Goal: Transaction & Acquisition: Purchase product/service

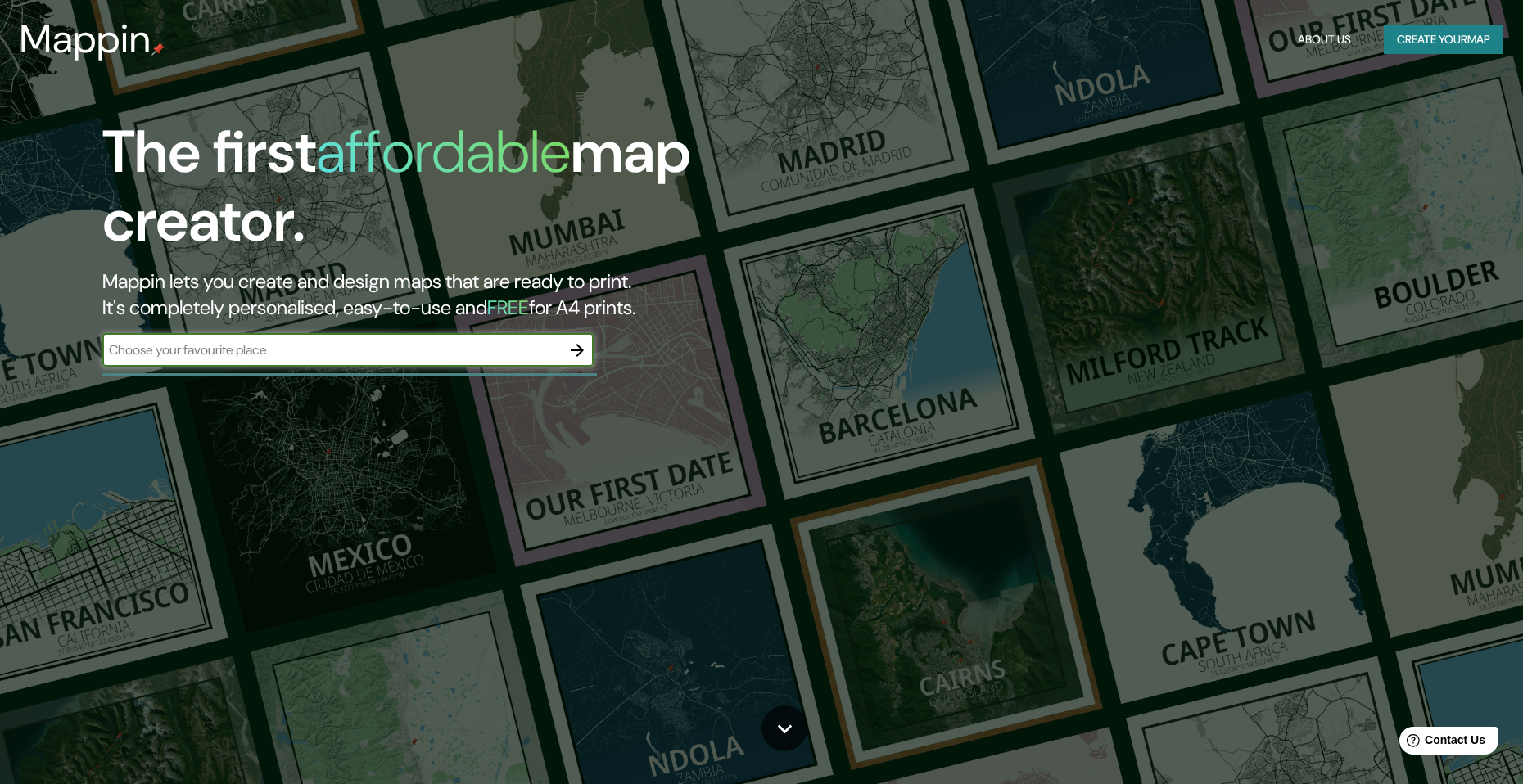
click at [471, 354] on input "text" at bounding box center [331, 349] width 459 height 19
type input "[GEOGRAPHIC_DATA]"
click at [586, 345] on icon "button" at bounding box center [577, 350] width 19 height 19
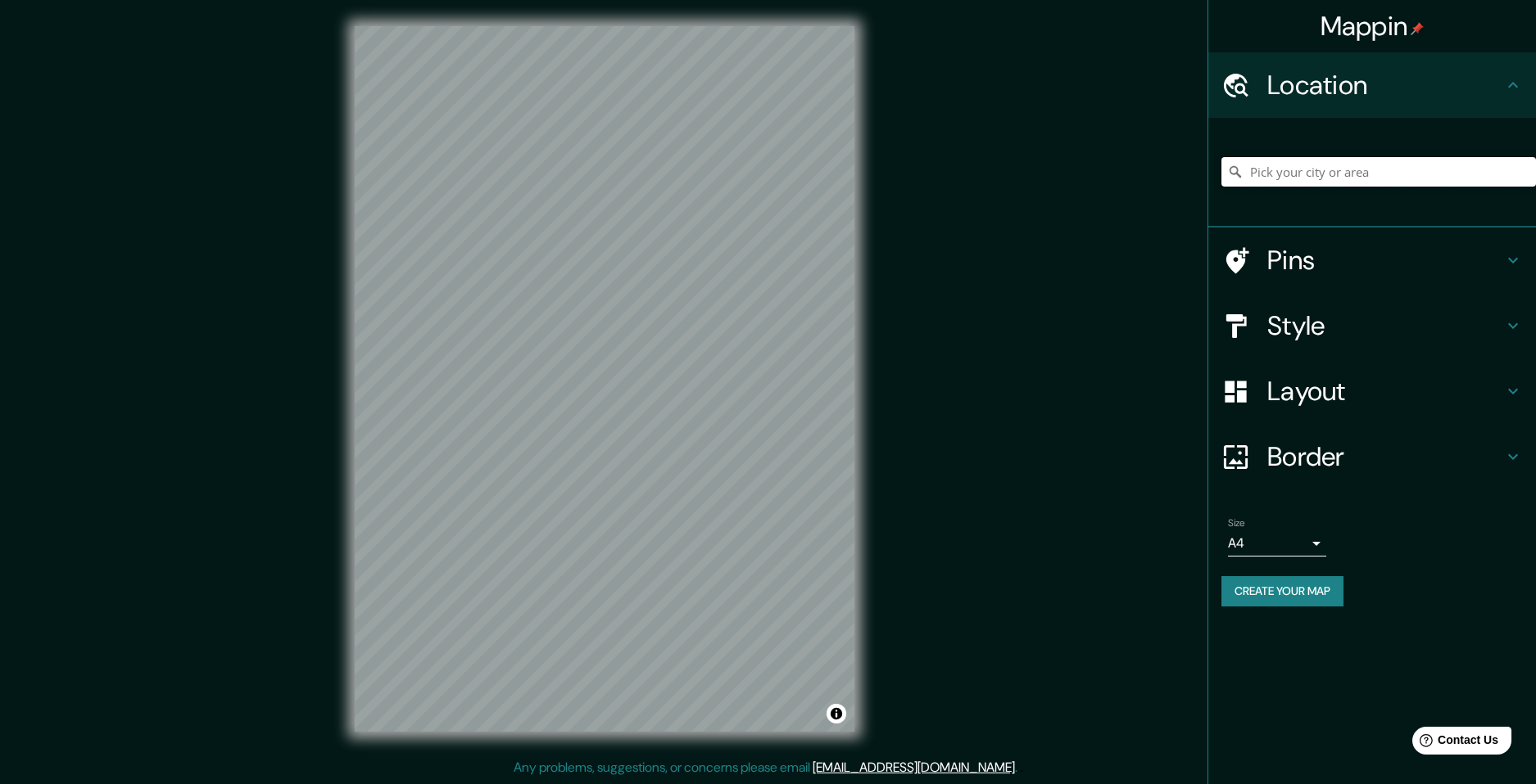
click at [1356, 176] on input "Pick your city or area" at bounding box center [1379, 171] width 315 height 29
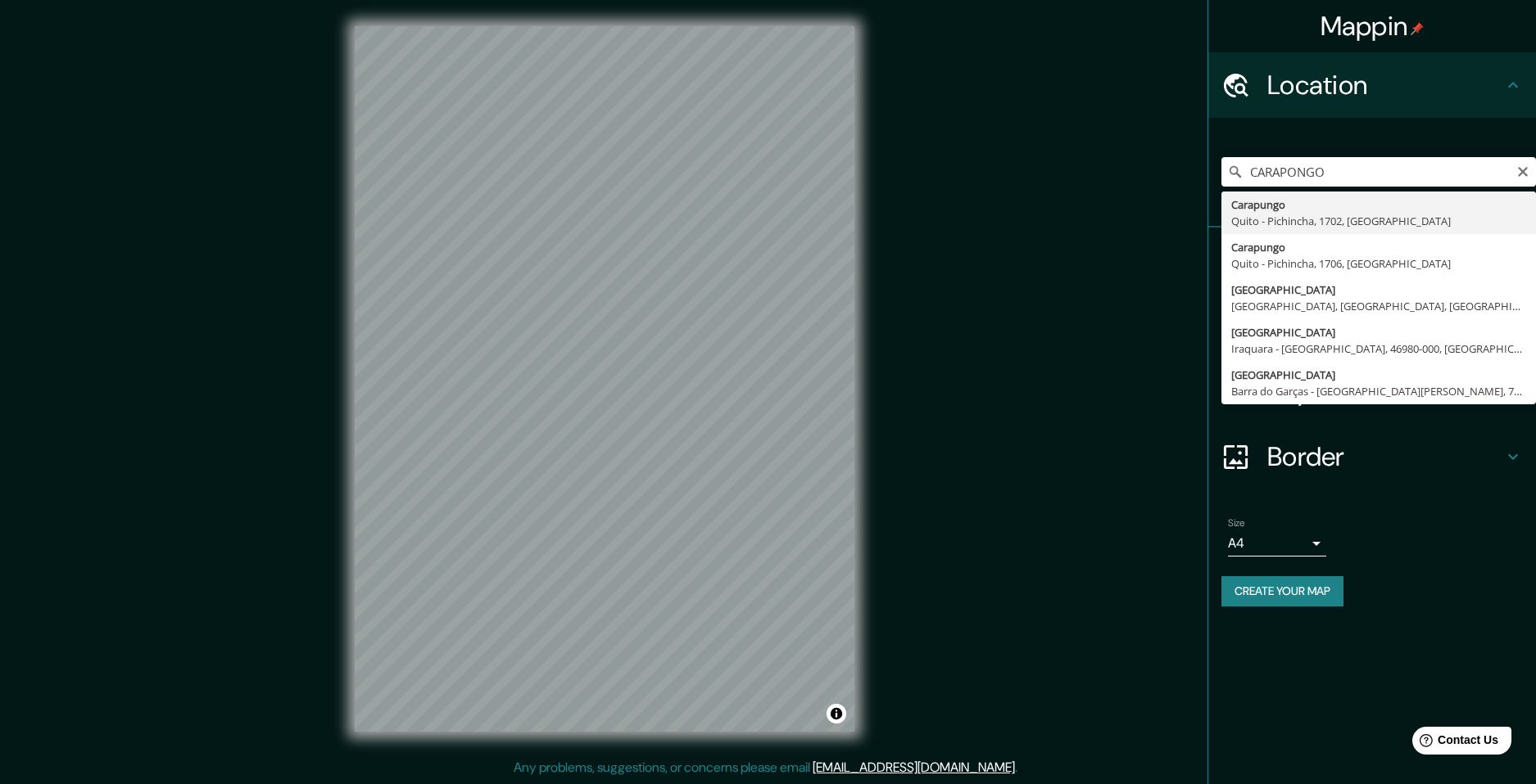
type input "[GEOGRAPHIC_DATA], [GEOGRAPHIC_DATA], [GEOGRAPHIC_DATA], [GEOGRAPHIC_DATA]"
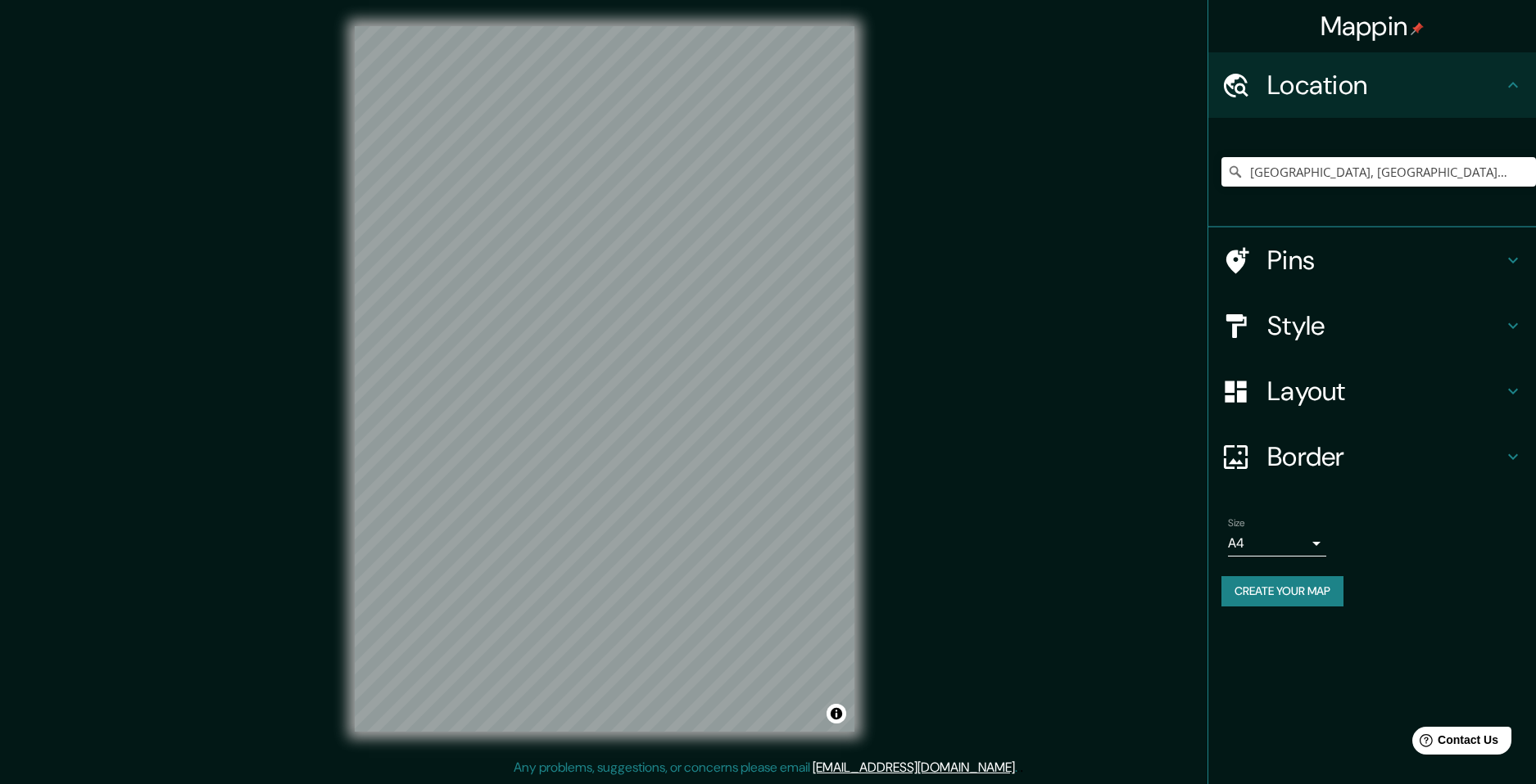
click at [1285, 549] on body "Mappin Location [GEOGRAPHIC_DATA], [GEOGRAPHIC_DATA], [GEOGRAPHIC_DATA], [GEOGR…" at bounding box center [768, 392] width 1536 height 784
click at [1271, 613] on li "A3" at bounding box center [1276, 607] width 98 height 29
type input "a4"
click at [1248, 450] on icon at bounding box center [1235, 456] width 24 height 24
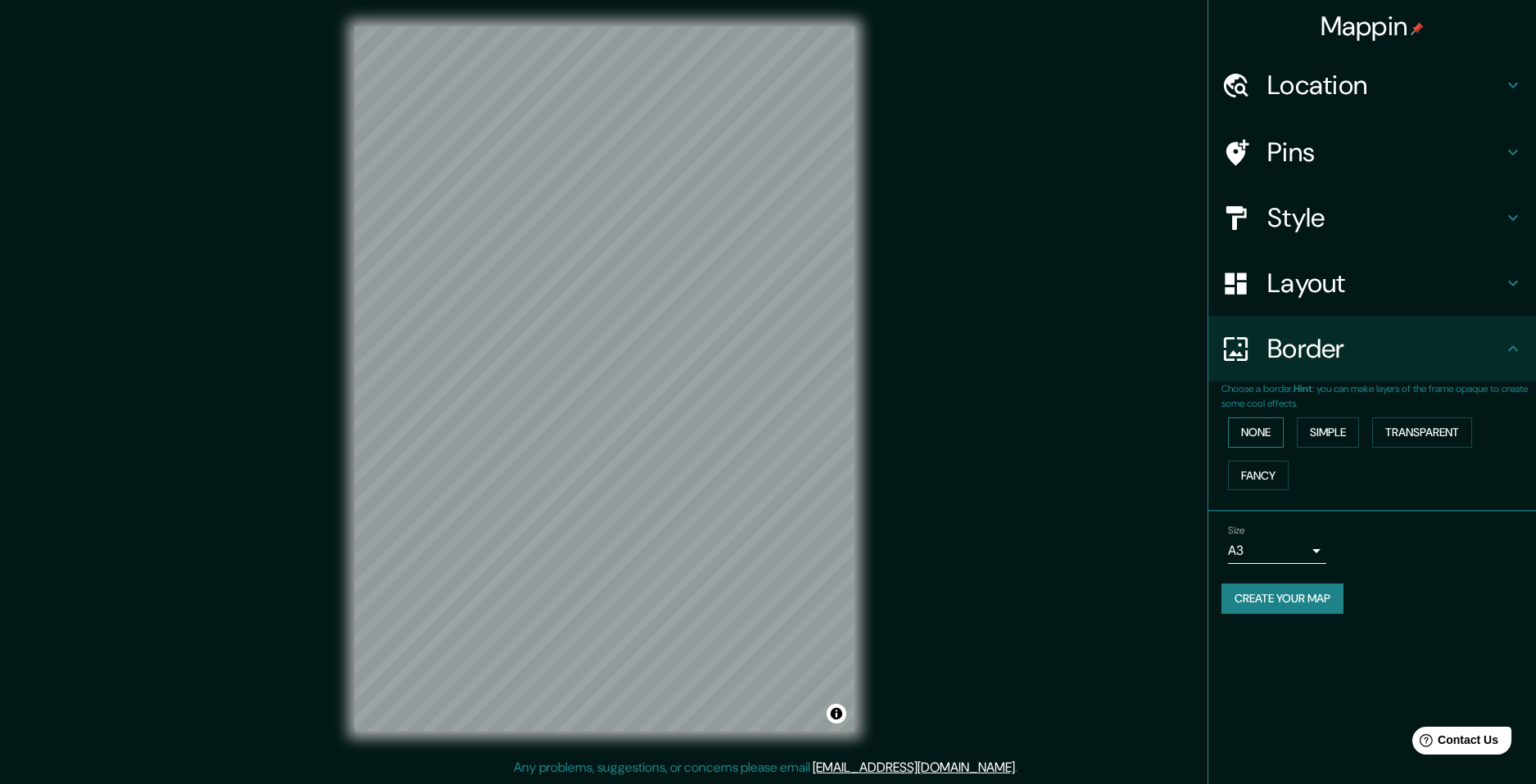
click at [1252, 435] on button "None" at bounding box center [1255, 432] width 56 height 30
click at [1326, 438] on button "Simple" at bounding box center [1327, 432] width 62 height 30
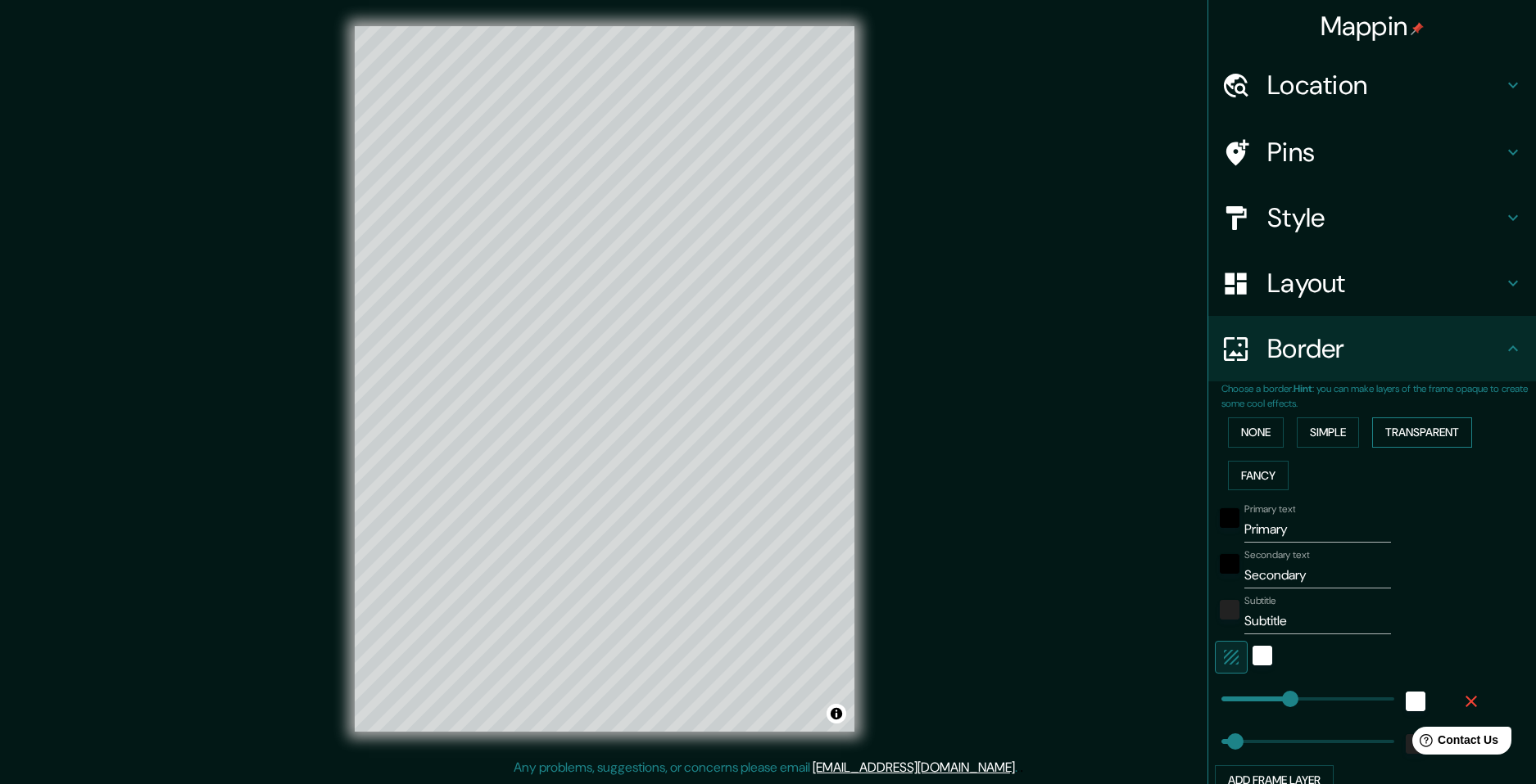
click at [1372, 435] on button "Transparent" at bounding box center [1421, 432] width 100 height 30
click at [1249, 471] on button "Fancy" at bounding box center [1257, 476] width 61 height 30
click at [1247, 446] on button "None" at bounding box center [1255, 432] width 56 height 30
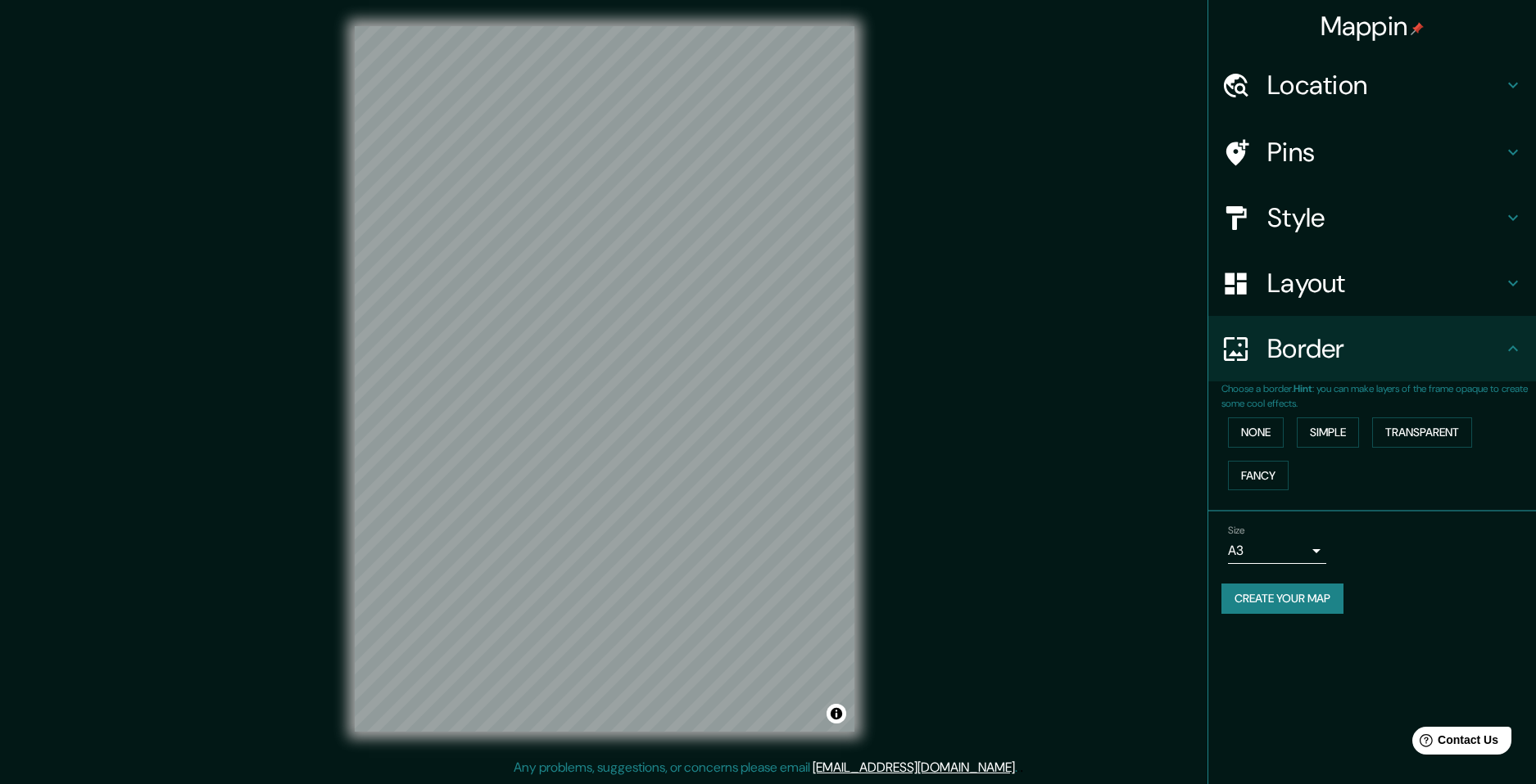
click at [1499, 366] on div "Border" at bounding box center [1372, 349] width 327 height 65
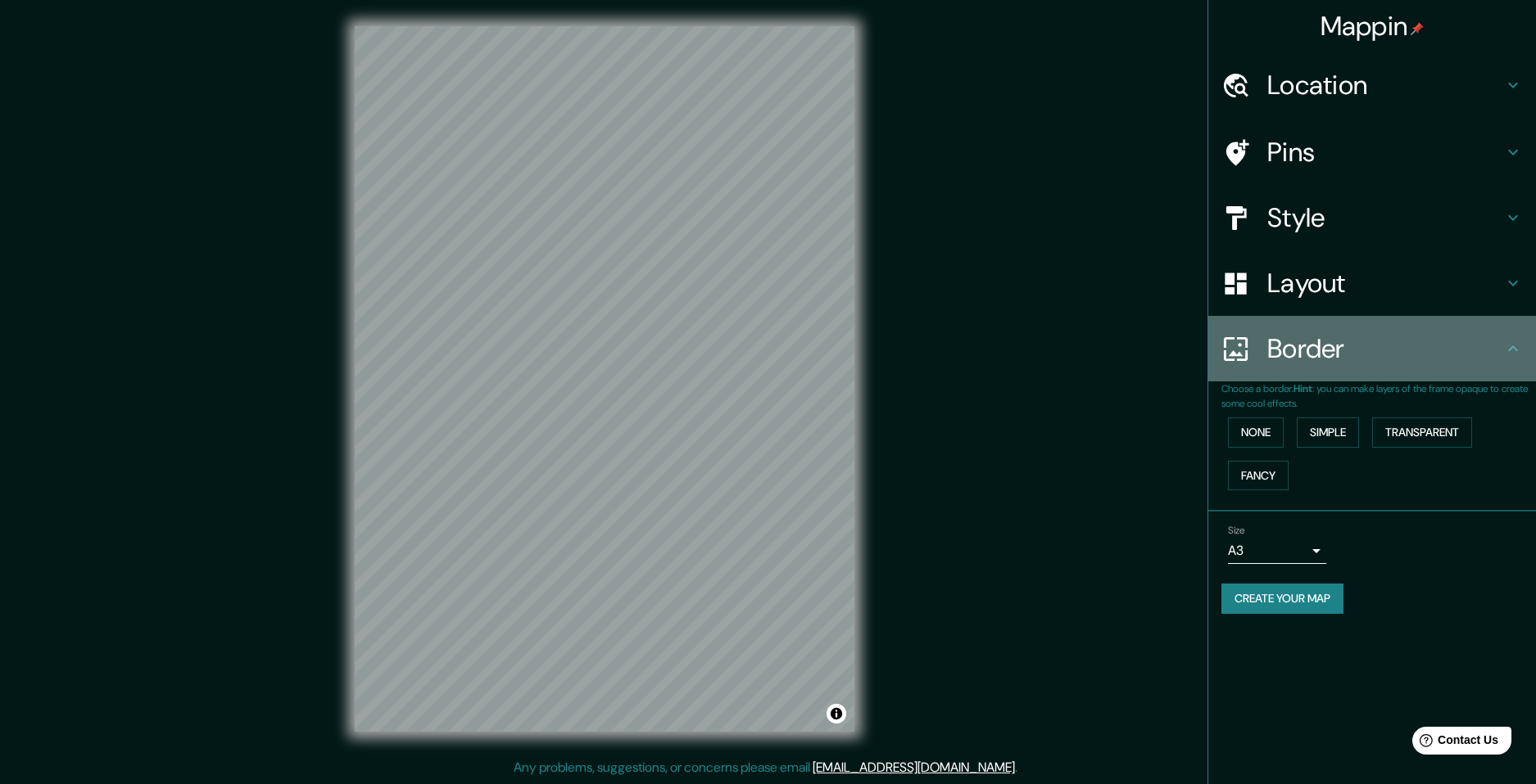
click at [1509, 341] on icon at bounding box center [1513, 348] width 19 height 19
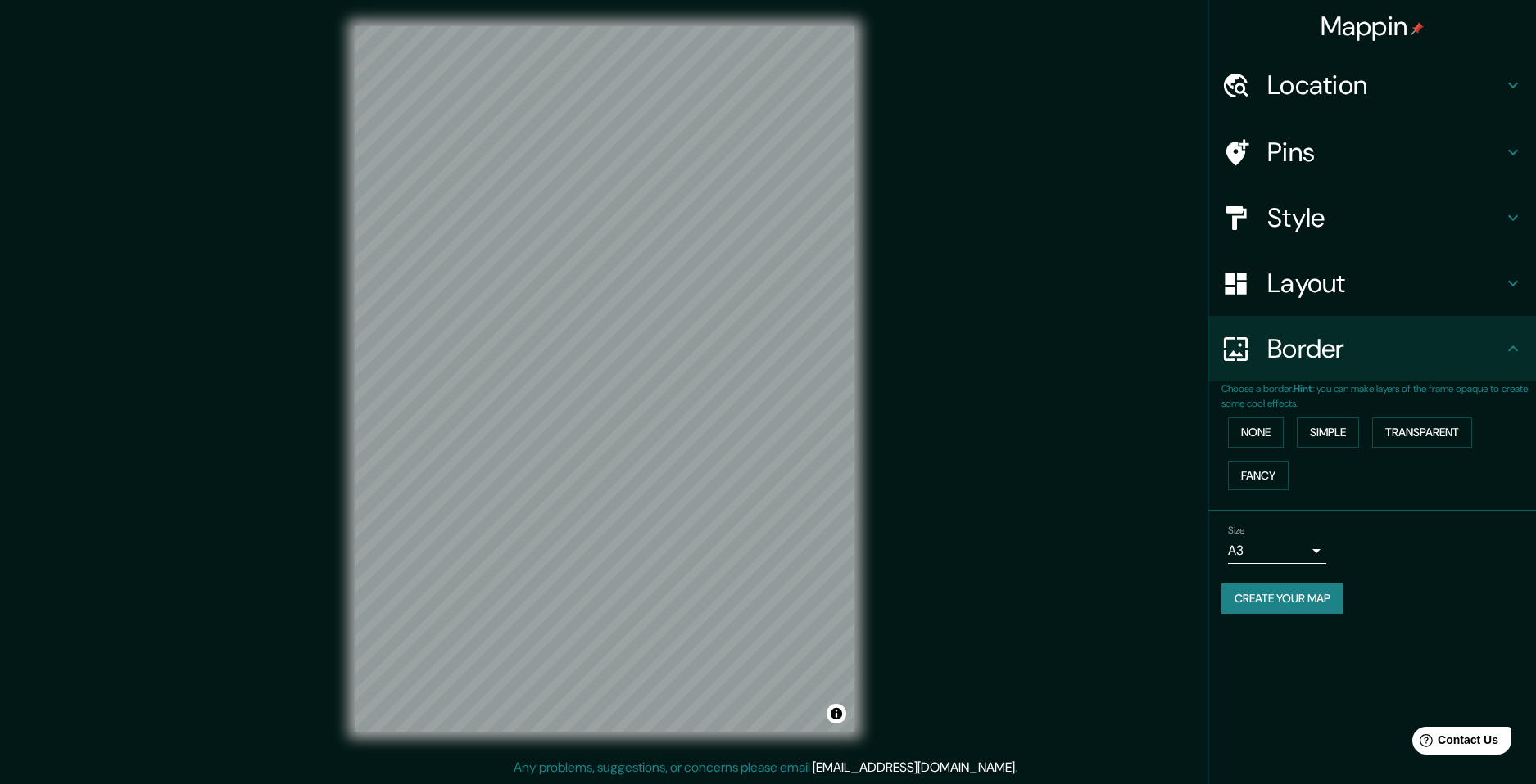
click at [1517, 345] on icon at bounding box center [1513, 348] width 19 height 19
click at [1514, 355] on icon at bounding box center [1513, 348] width 19 height 19
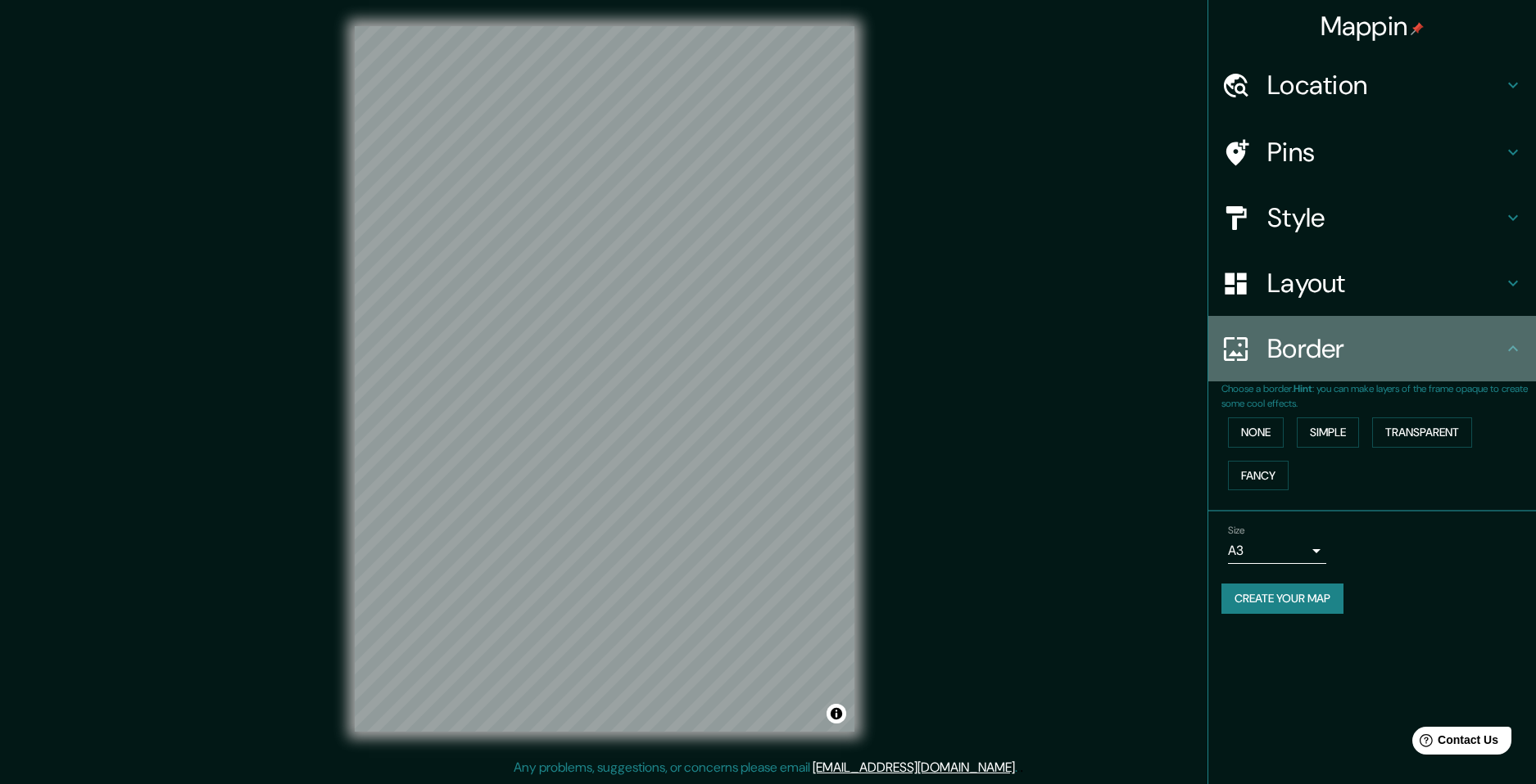
click at [1514, 352] on icon at bounding box center [1513, 348] width 19 height 19
click at [1514, 350] on icon at bounding box center [1513, 348] width 19 height 19
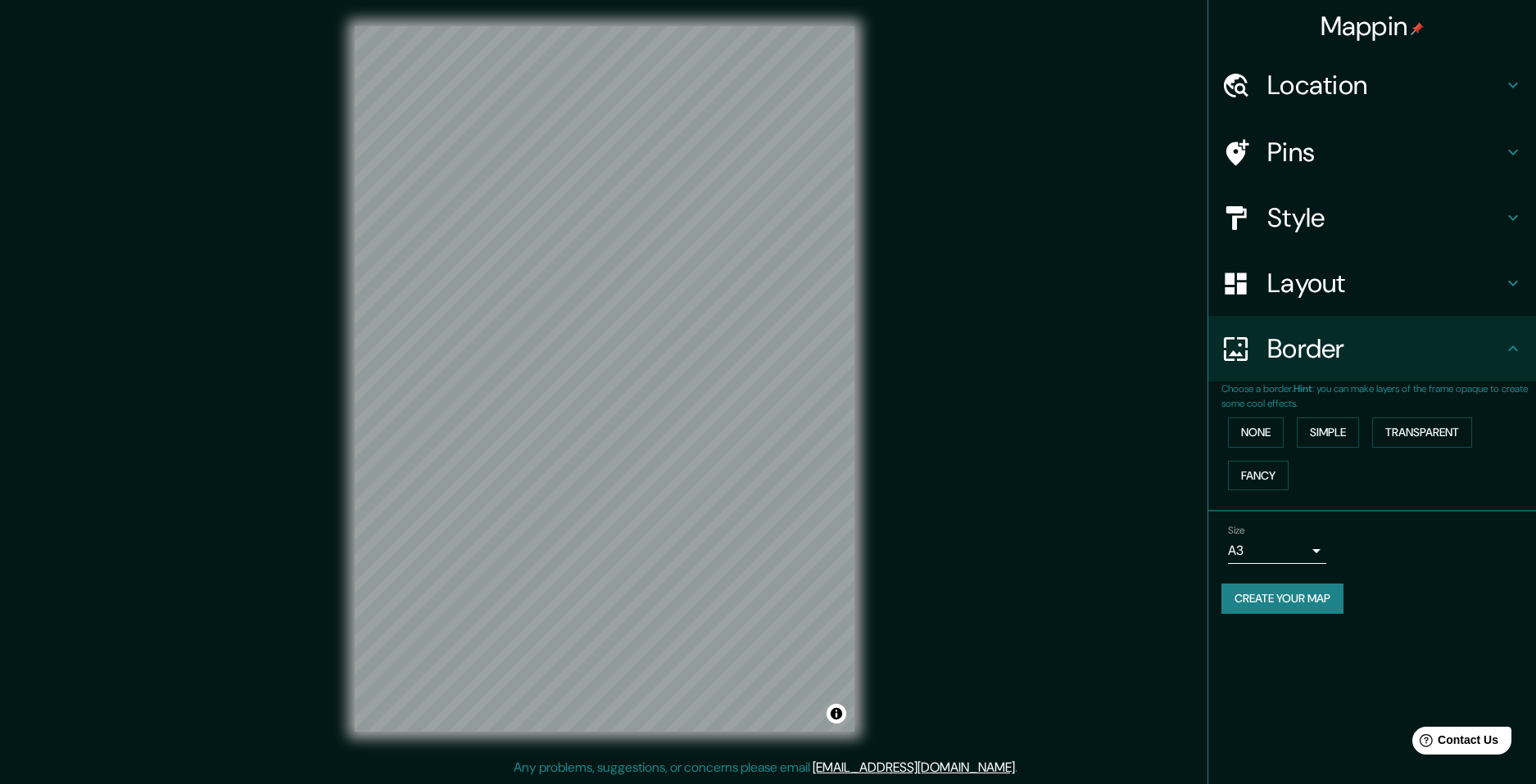
click at [1517, 293] on div "Layout" at bounding box center [1372, 283] width 327 height 65
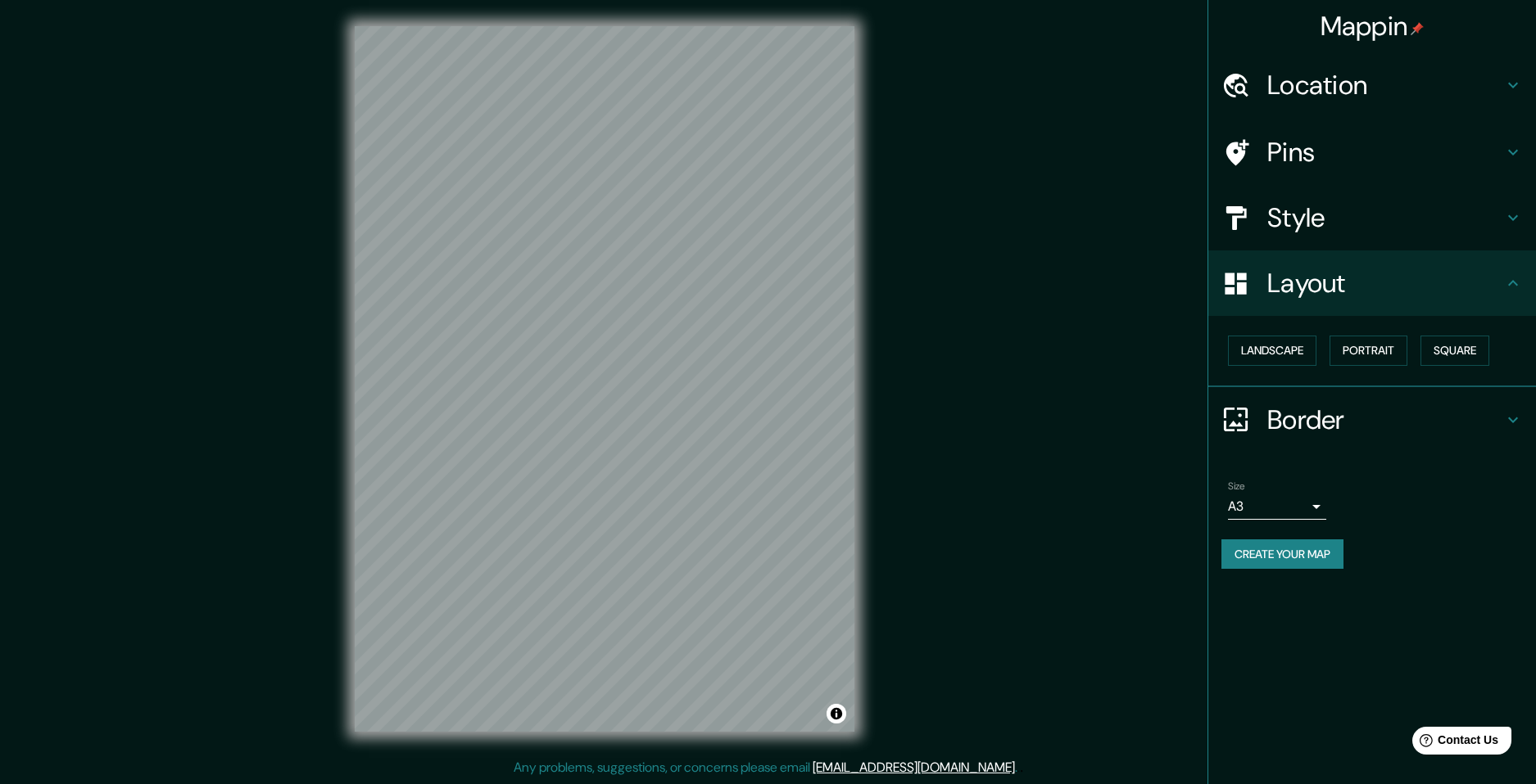
click at [1504, 217] on icon at bounding box center [1513, 217] width 19 height 19
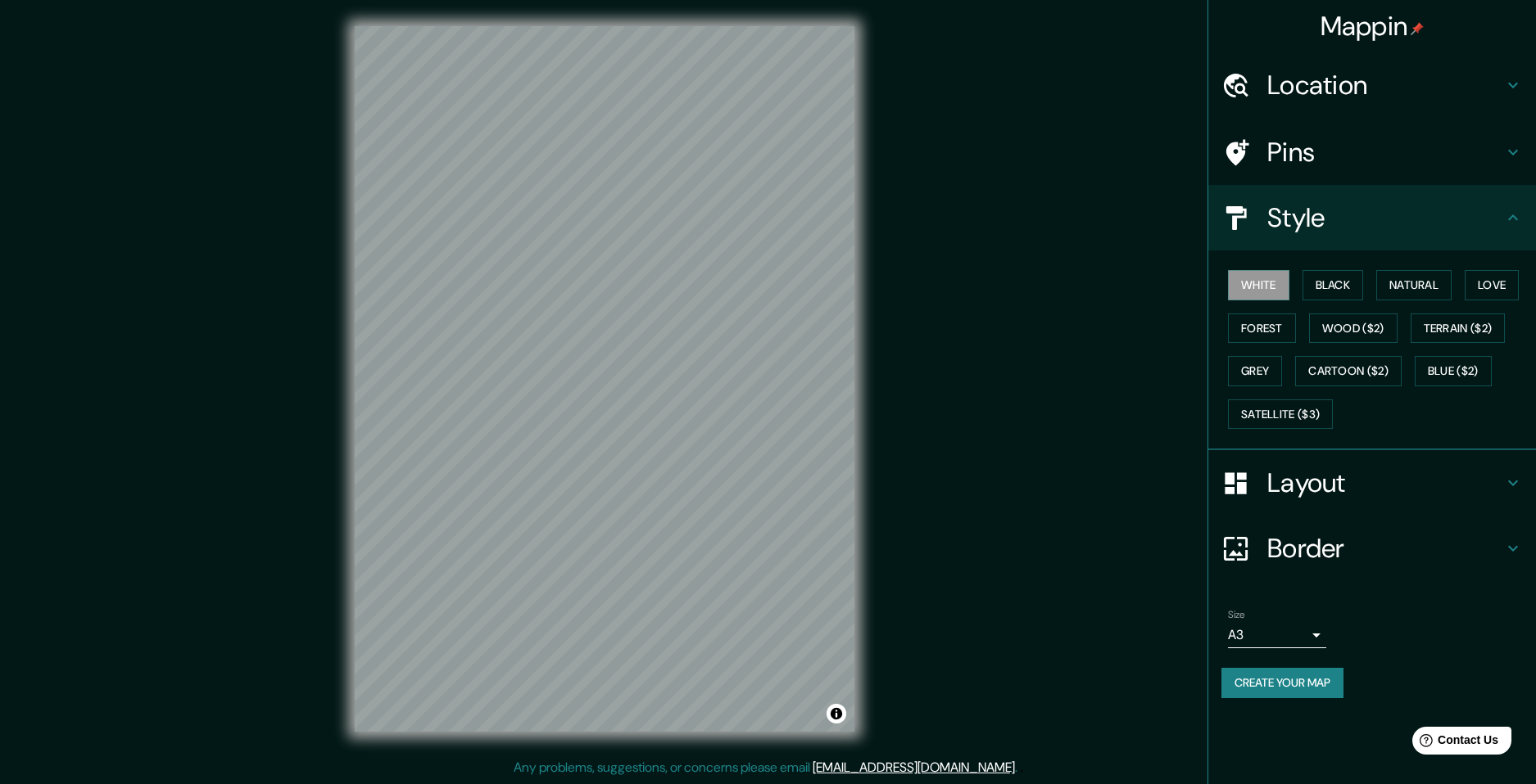
click at [1513, 164] on div "Pins" at bounding box center [1372, 152] width 327 height 65
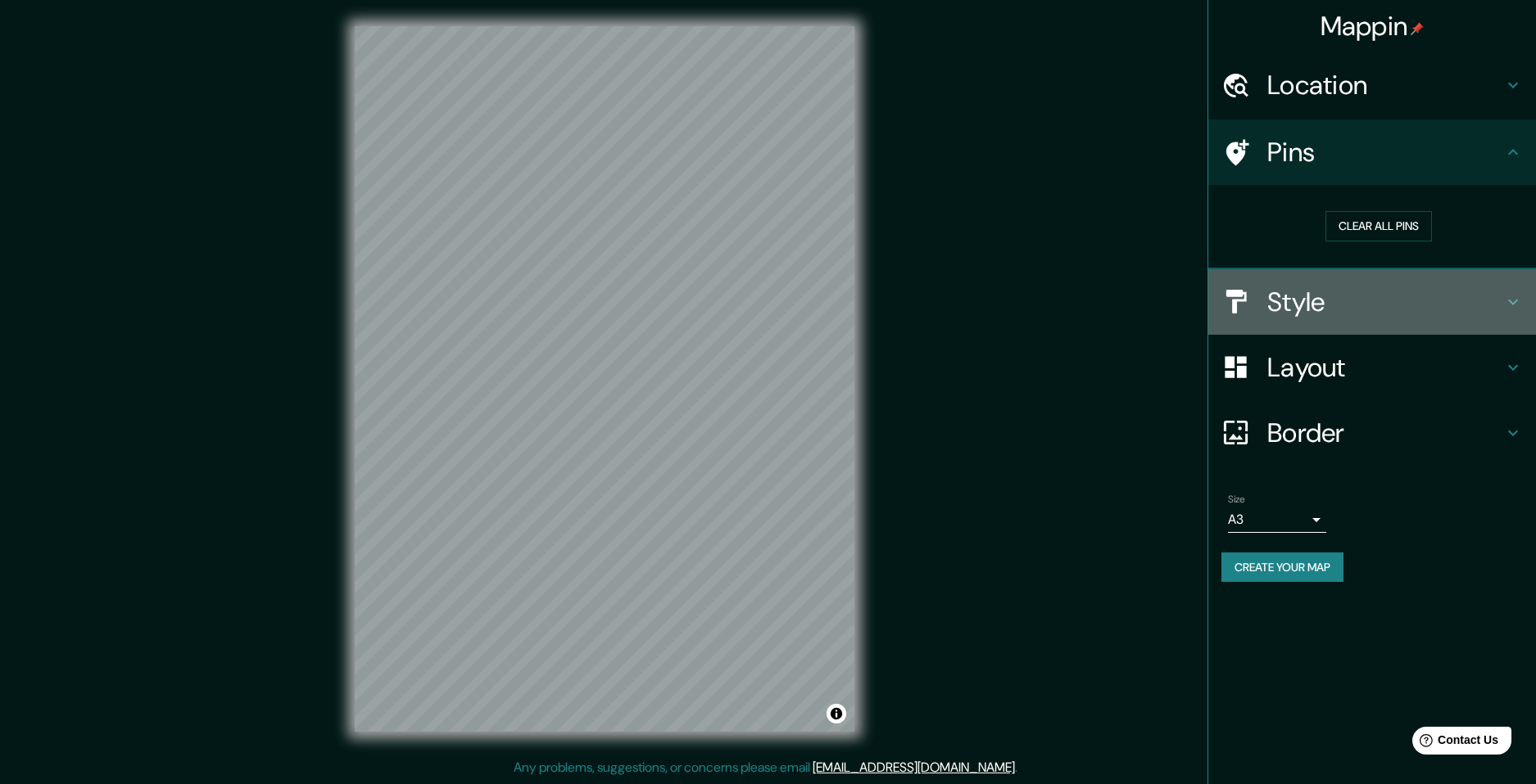
click at [1504, 302] on icon at bounding box center [1513, 302] width 19 height 19
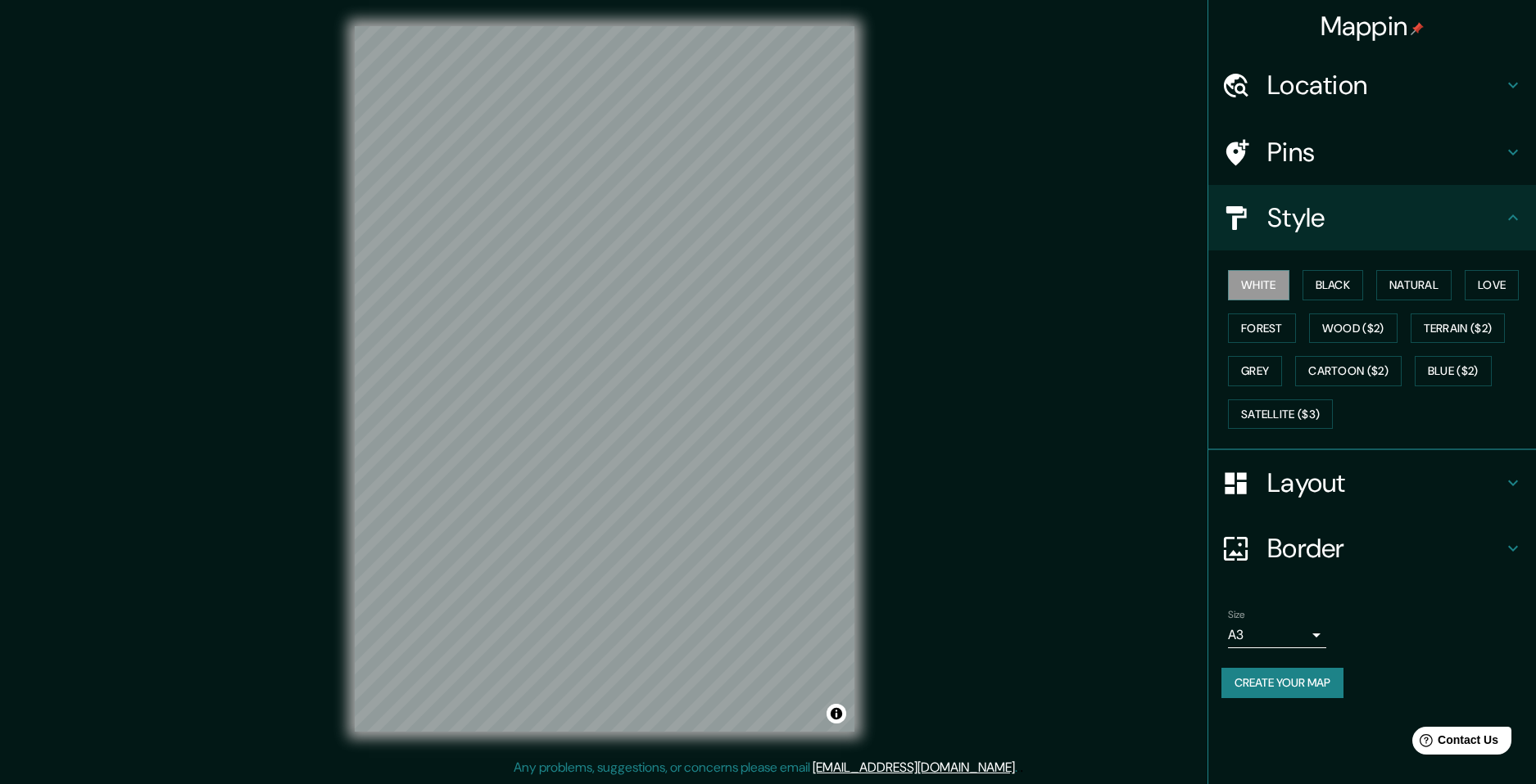
click at [1321, 264] on div "White Black Natural Love Forest Wood ($2) Terrain ($2) Grey Cartoon ($2) Blue (…" at bounding box center [1379, 349] width 315 height 172
click at [1318, 271] on button "Black" at bounding box center [1333, 285] width 61 height 30
click at [1255, 284] on button "White" at bounding box center [1257, 285] width 61 height 30
click at [1419, 285] on button "Natural" at bounding box center [1413, 285] width 75 height 30
click at [1247, 284] on button "White" at bounding box center [1257, 285] width 61 height 30
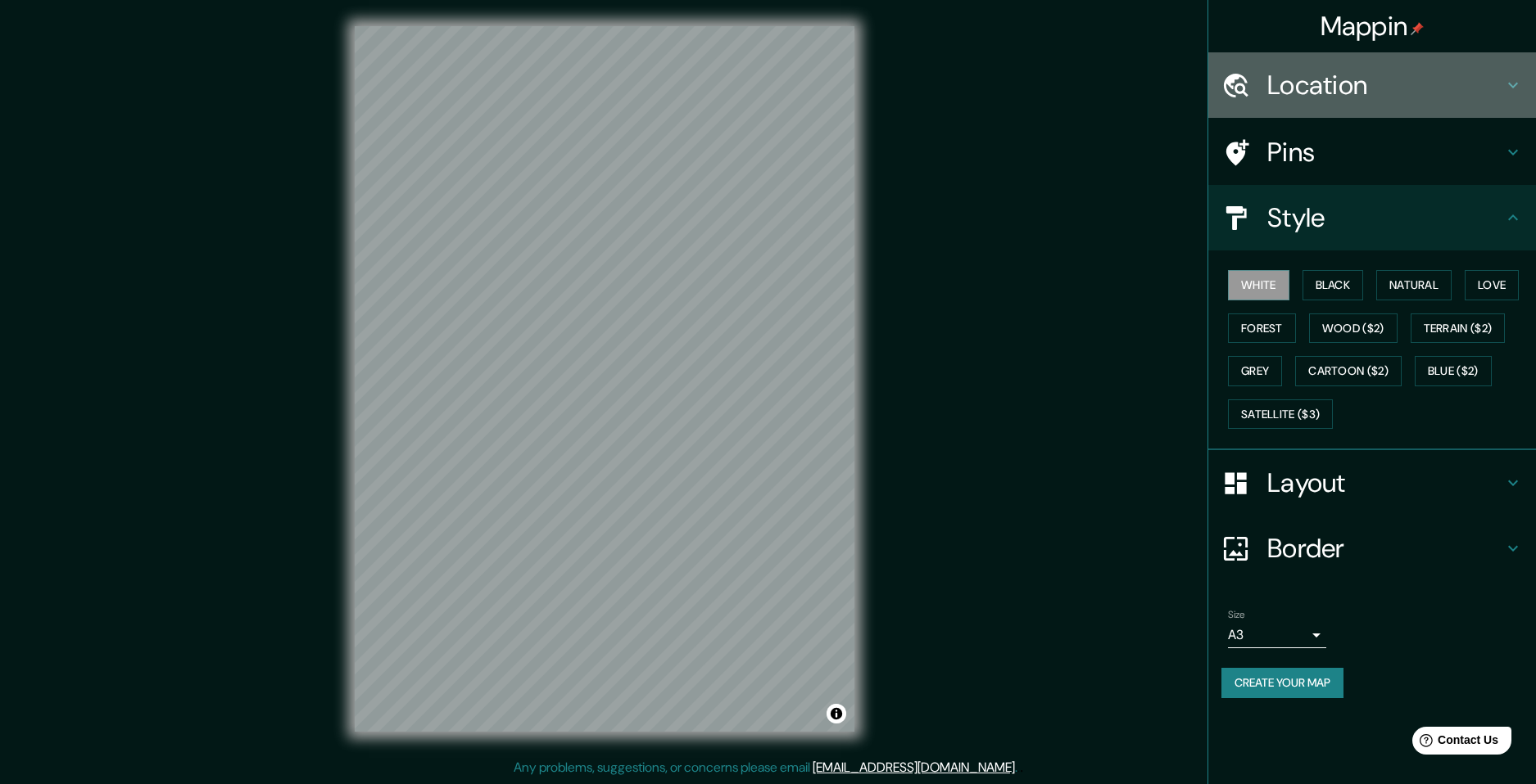
click at [1304, 100] on h4 "Location" at bounding box center [1385, 85] width 236 height 33
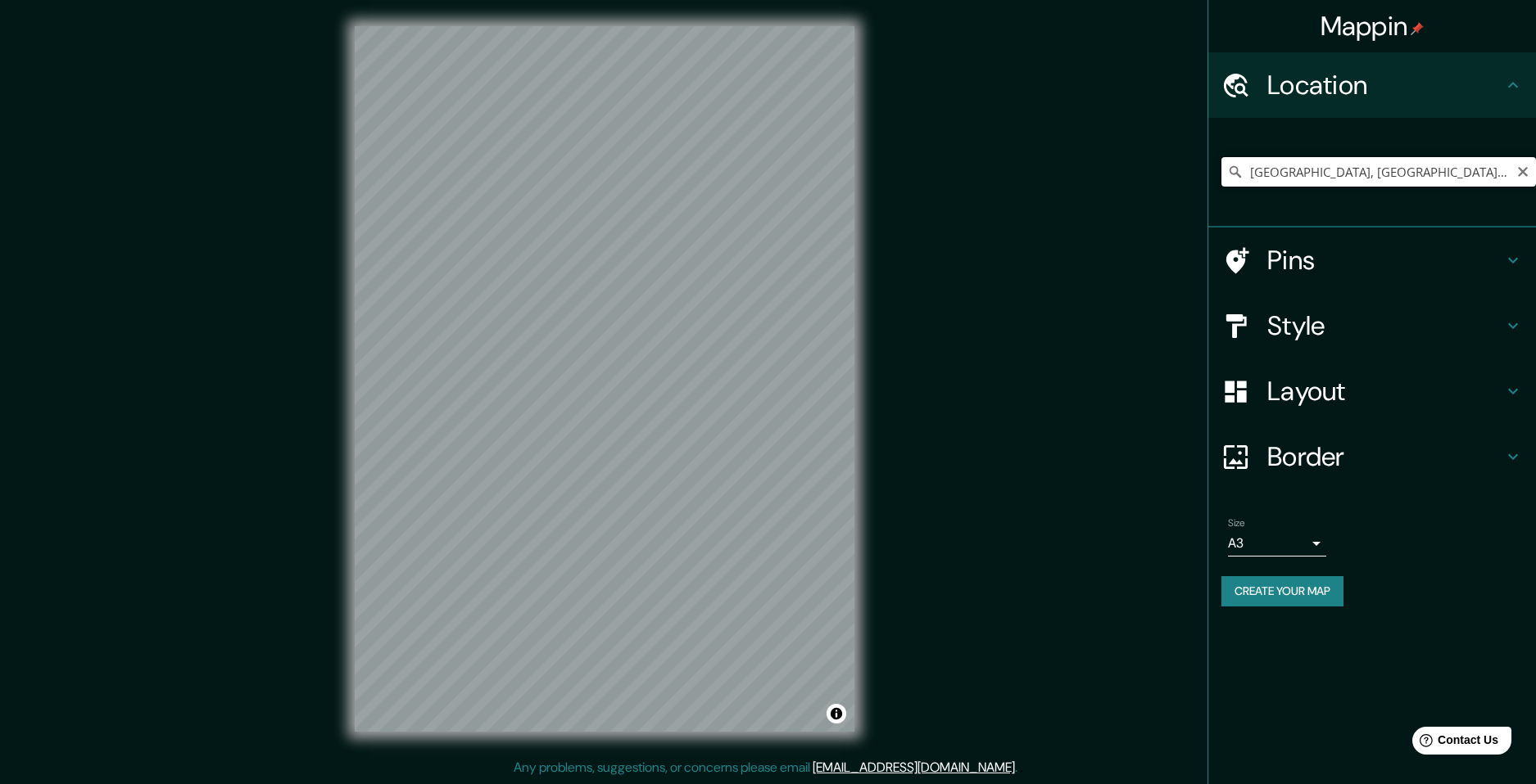
click at [1274, 158] on input "[GEOGRAPHIC_DATA], [GEOGRAPHIC_DATA], [GEOGRAPHIC_DATA], [GEOGRAPHIC_DATA]" at bounding box center [1379, 171] width 315 height 29
click at [1343, 166] on input "[GEOGRAPHIC_DATA], [GEOGRAPHIC_DATA], [GEOGRAPHIC_DATA], [GEOGRAPHIC_DATA]" at bounding box center [1379, 171] width 315 height 29
click at [1257, 579] on button "Create your map" at bounding box center [1282, 591] width 122 height 30
